Goal: Task Accomplishment & Management: Manage account settings

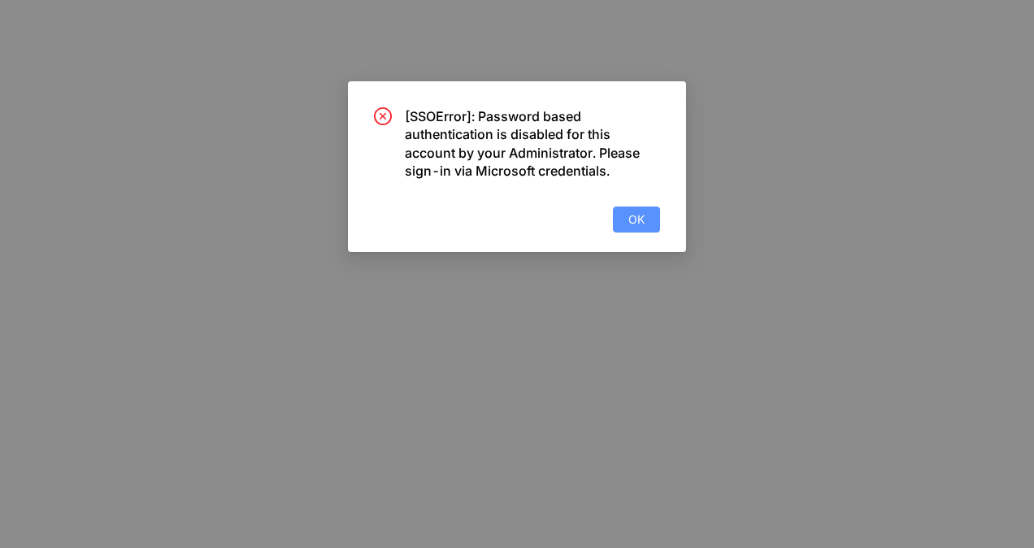
click at [620, 221] on button "OK" at bounding box center [636, 220] width 47 height 26
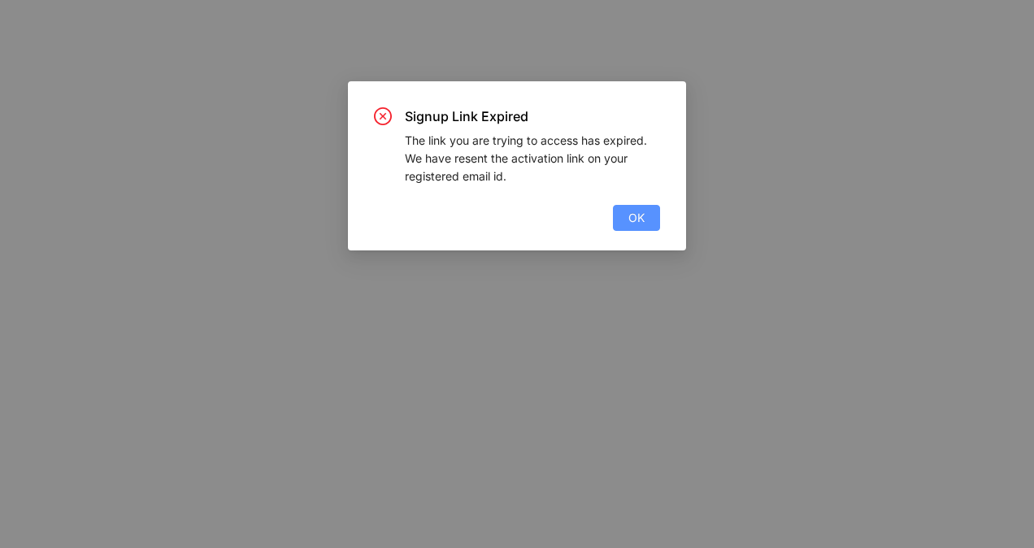
click at [644, 222] on span "OK" at bounding box center [637, 218] width 16 height 18
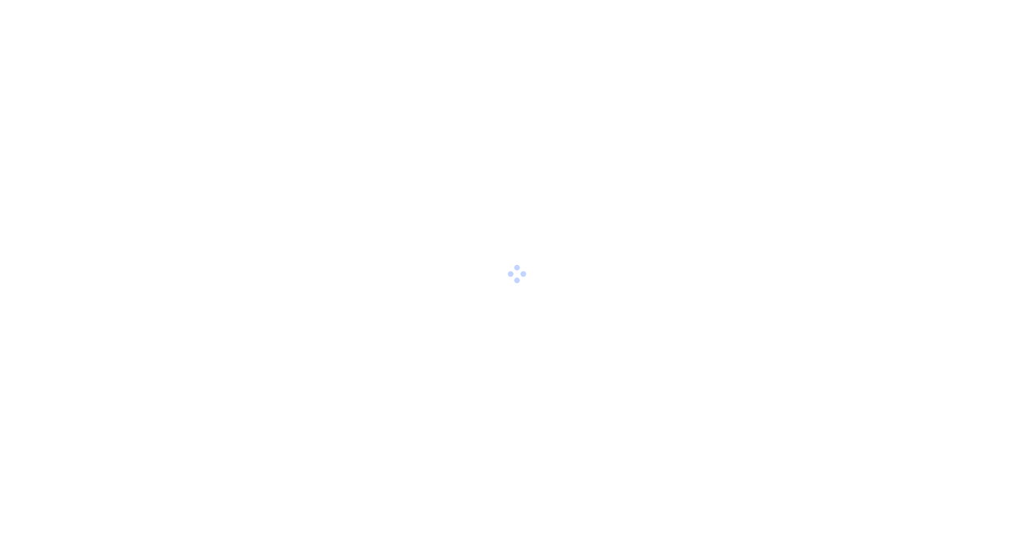
click at [494, 355] on div at bounding box center [517, 274] width 1034 height 548
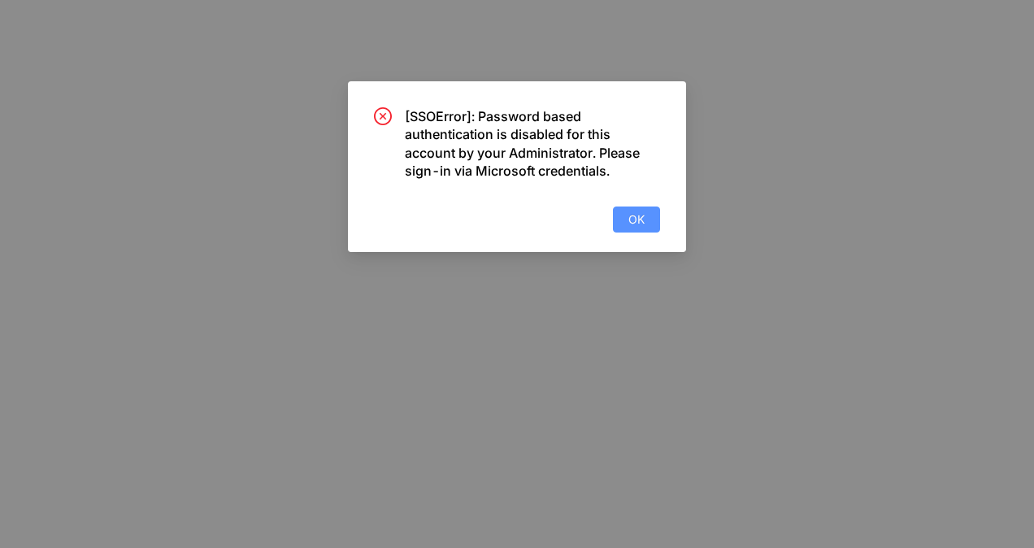
click at [620, 228] on button "OK" at bounding box center [636, 220] width 47 height 26
click at [613, 207] on button "OK" at bounding box center [636, 220] width 47 height 26
